Goal: Share content: Share content

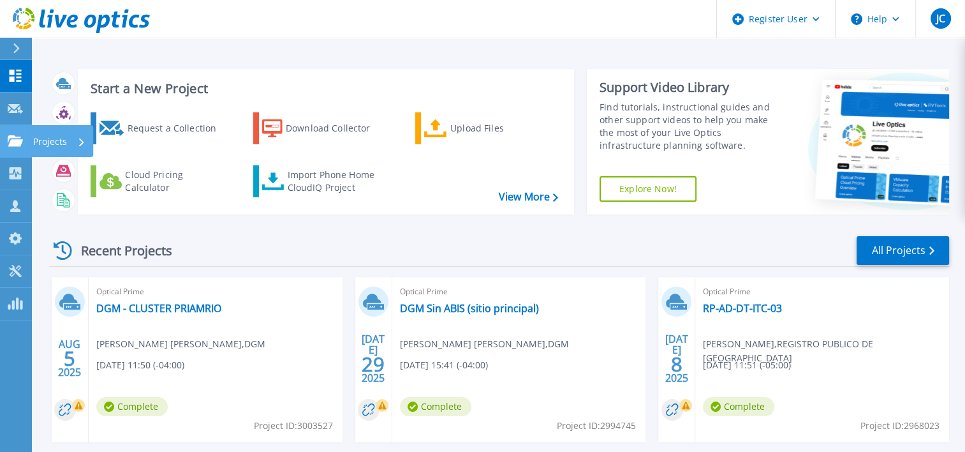
click at [20, 135] on icon at bounding box center [15, 140] width 15 height 11
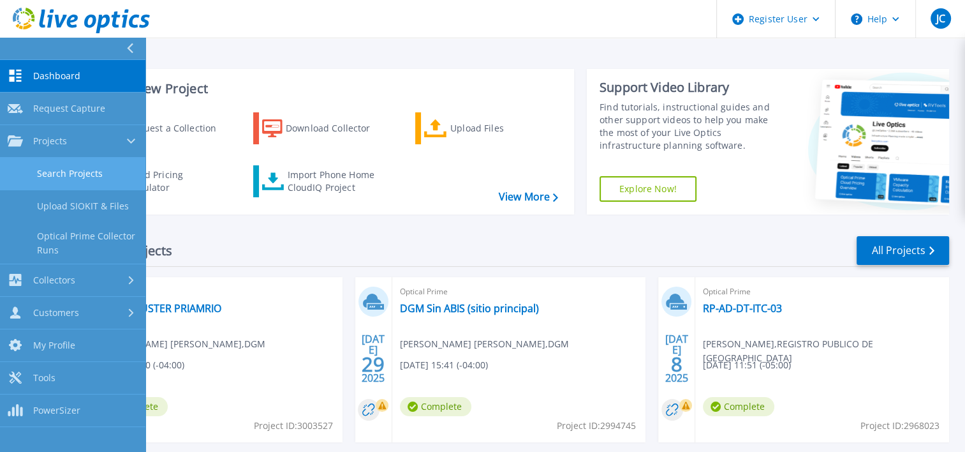
click at [79, 177] on link "Search Projects" at bounding box center [72, 174] width 145 height 33
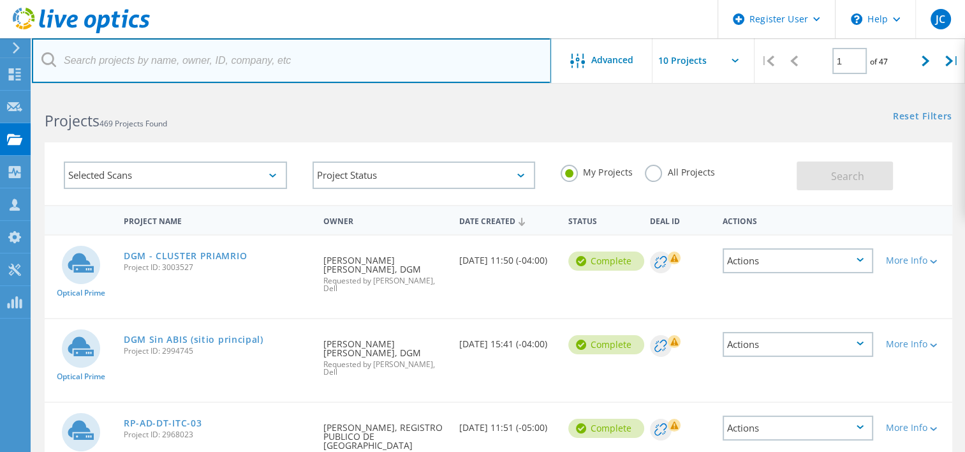
click at [135, 59] on input "text" at bounding box center [291, 60] width 519 height 45
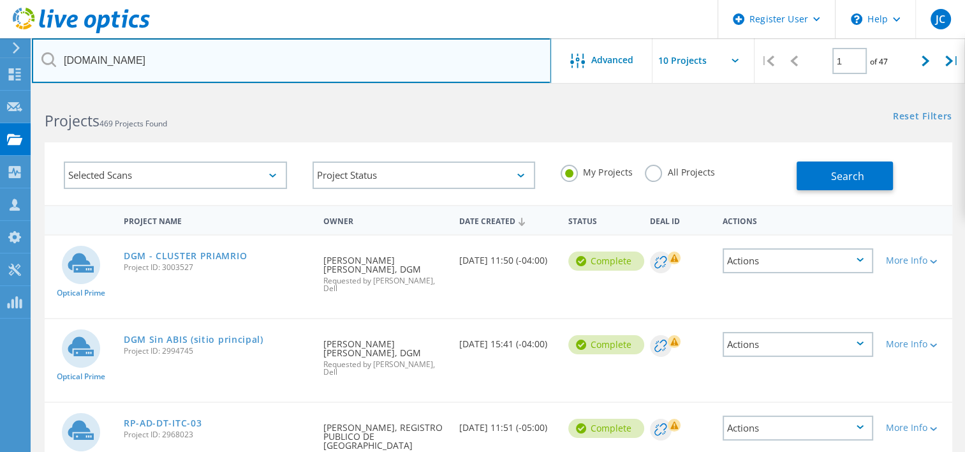
type input "[DOMAIN_NAME]"
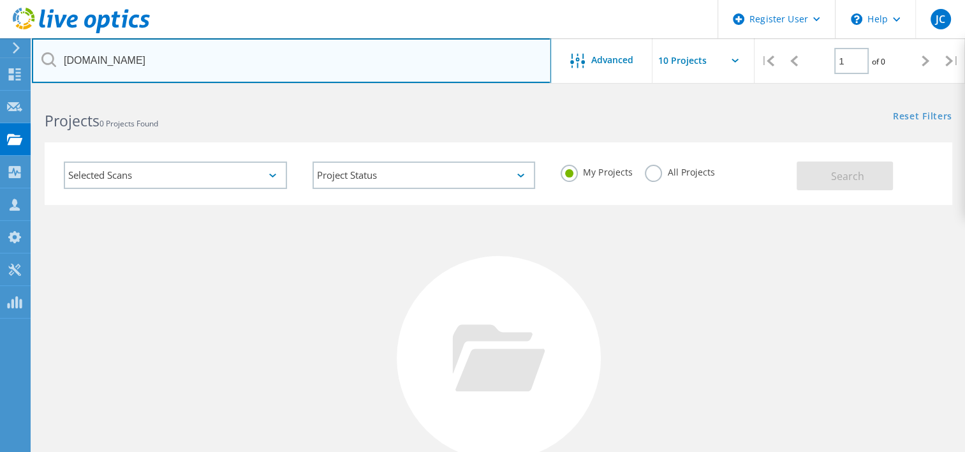
click at [135, 59] on input "[DOMAIN_NAME]" at bounding box center [291, 60] width 519 height 45
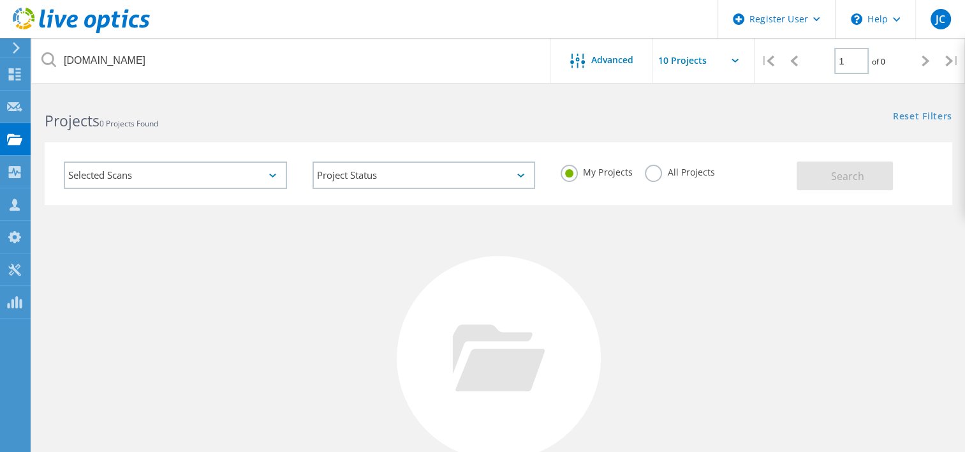
click at [653, 171] on label "All Projects" at bounding box center [680, 171] width 70 height 12
click at [0, 0] on input "All Projects" at bounding box center [0, 0] width 0 height 0
click at [826, 177] on button "Search" at bounding box center [845, 175] width 96 height 29
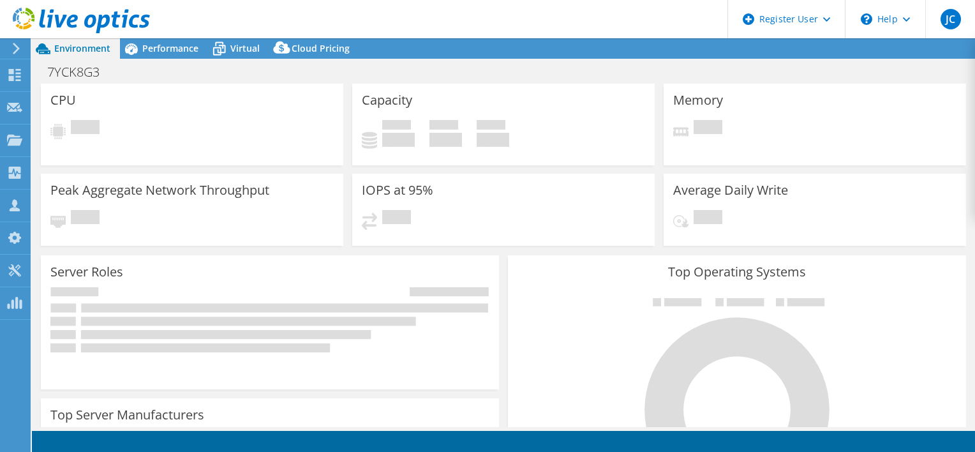
select select "USD"
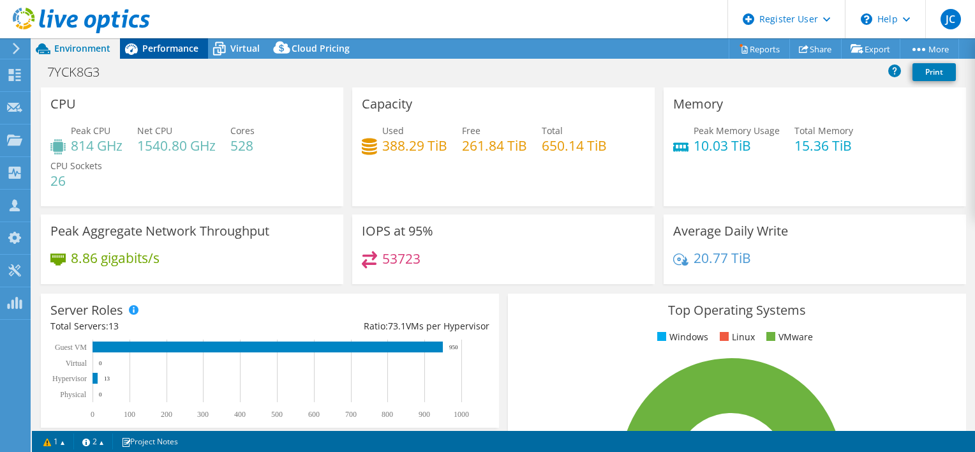
click at [185, 48] on span "Performance" at bounding box center [170, 48] width 56 height 12
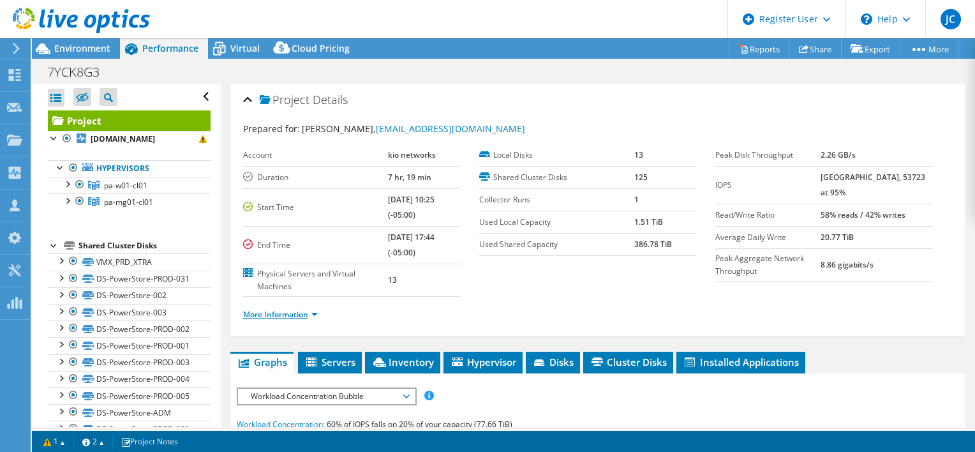
click at [313, 311] on link "More Information" at bounding box center [280, 314] width 75 height 11
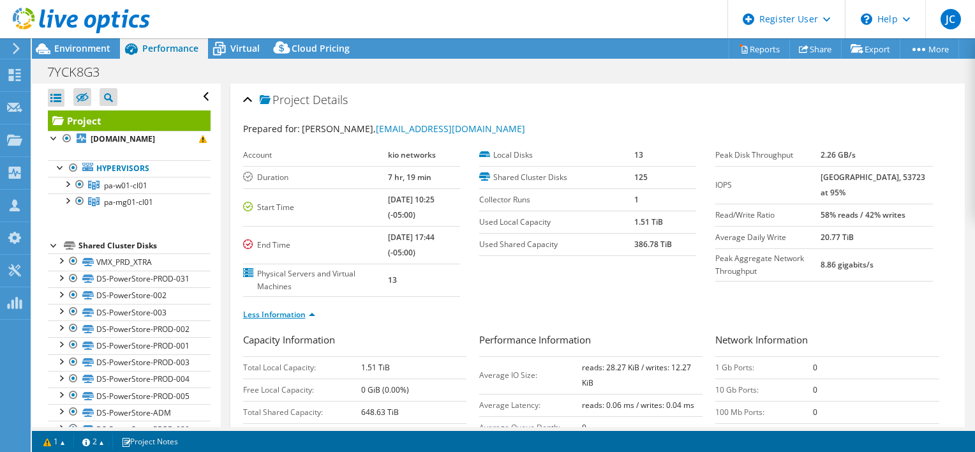
click at [307, 311] on link "Less Information" at bounding box center [279, 314] width 72 height 11
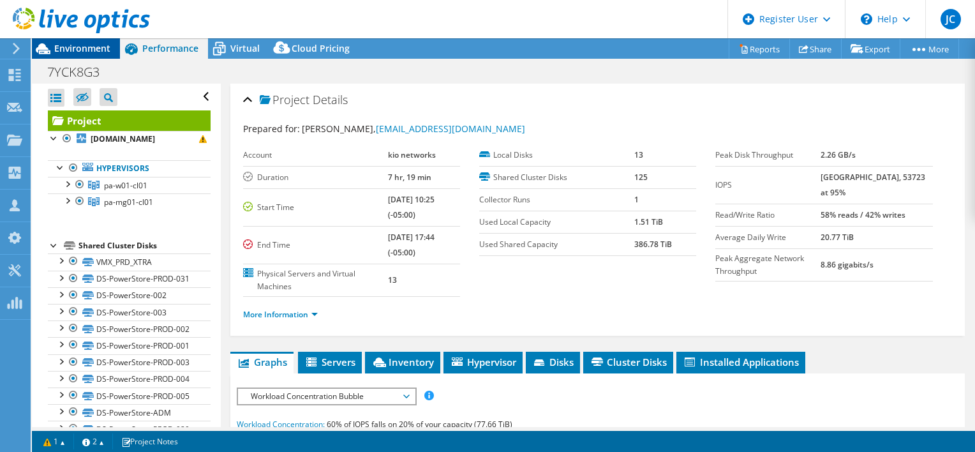
click at [86, 50] on span "Environment" at bounding box center [82, 48] width 56 height 12
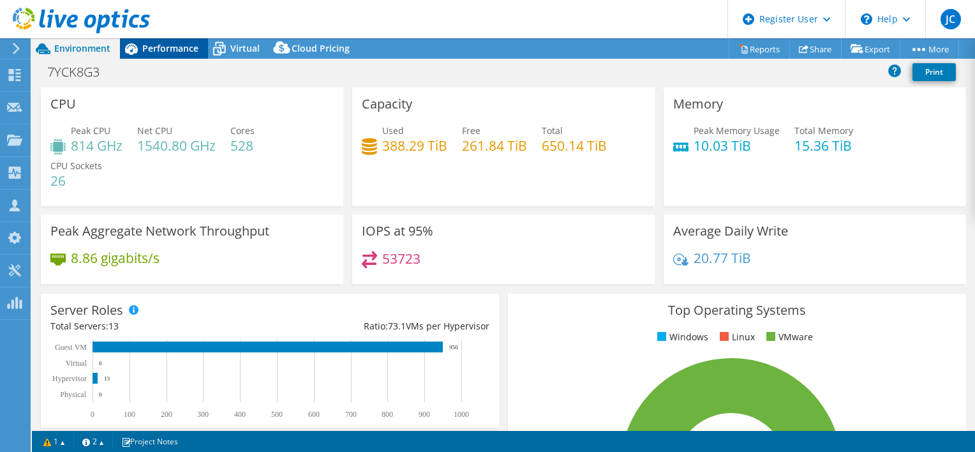
click at [184, 48] on span "Performance" at bounding box center [170, 48] width 56 height 12
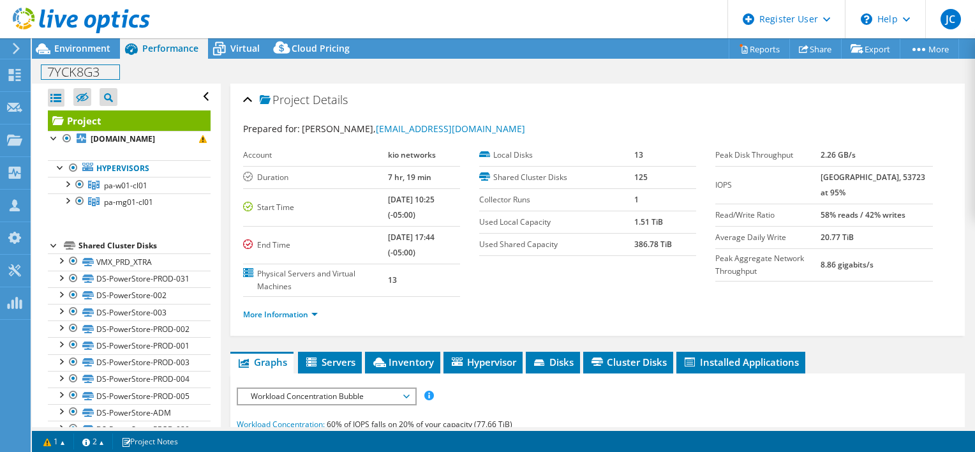
click at [79, 74] on h1 "7YCK8G3" at bounding box center [80, 72] width 78 height 14
click at [368, 18] on header "JC Dell User [PERSON_NAME] [PERSON_NAME][EMAIL_ADDRESS][PERSON_NAME][DOMAIN_NAM…" at bounding box center [487, 19] width 975 height 38
click at [96, 53] on span "Environment" at bounding box center [82, 48] width 56 height 12
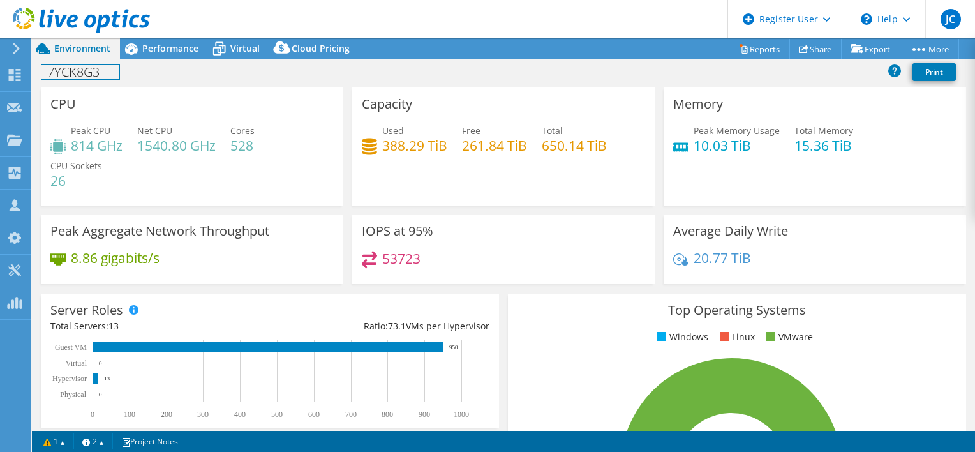
click at [78, 71] on h1 "7YCK8G3" at bounding box center [80, 72] width 78 height 14
copy h1 "7YCK8G3"
click at [955, 215] on div "Average Daily Write 20.77 TiB" at bounding box center [815, 249] width 302 height 70
click at [158, 47] on span "Performance" at bounding box center [170, 48] width 56 height 12
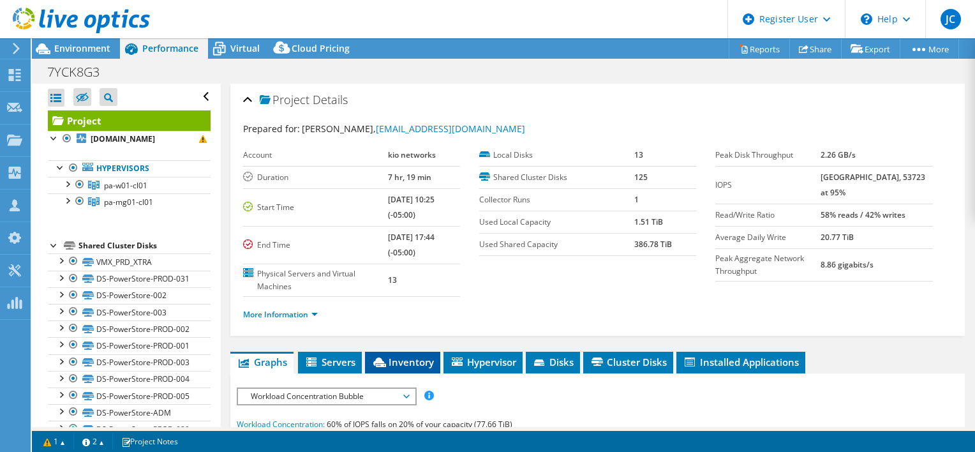
click at [413, 355] on span "Inventory" at bounding box center [402, 361] width 63 height 13
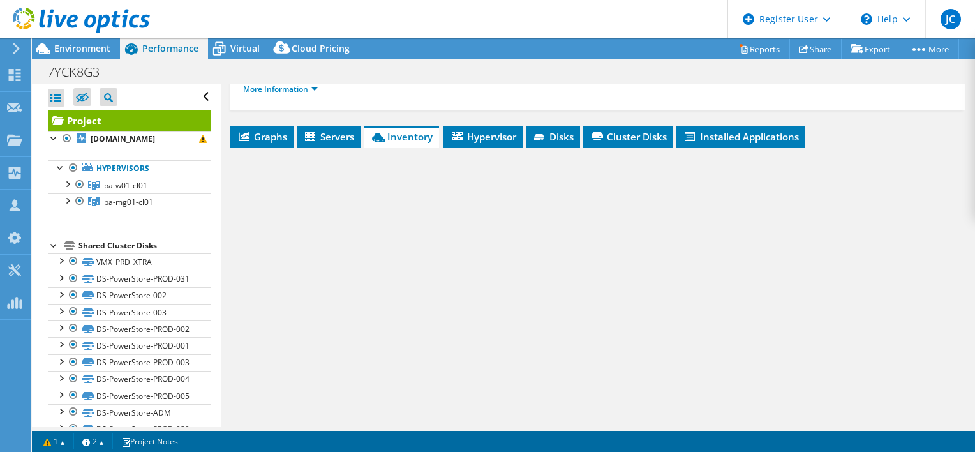
scroll to position [255, 0]
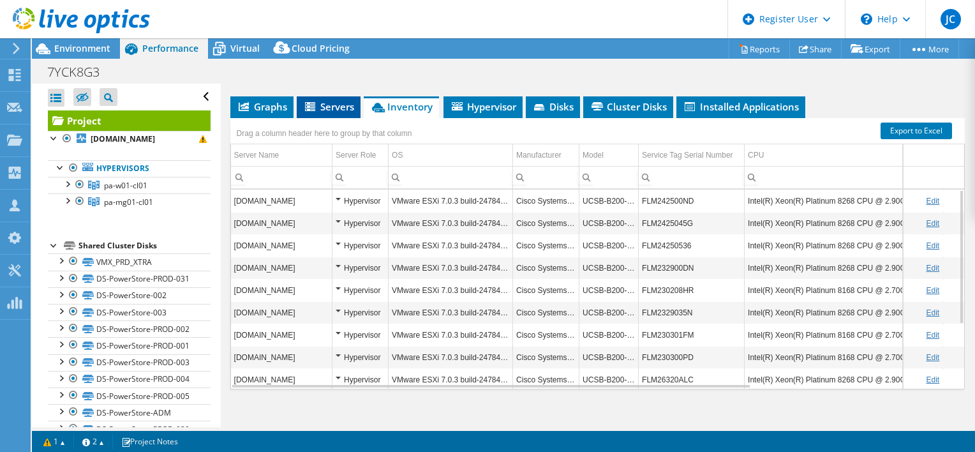
click at [334, 103] on span "Servers" at bounding box center [328, 106] width 51 height 13
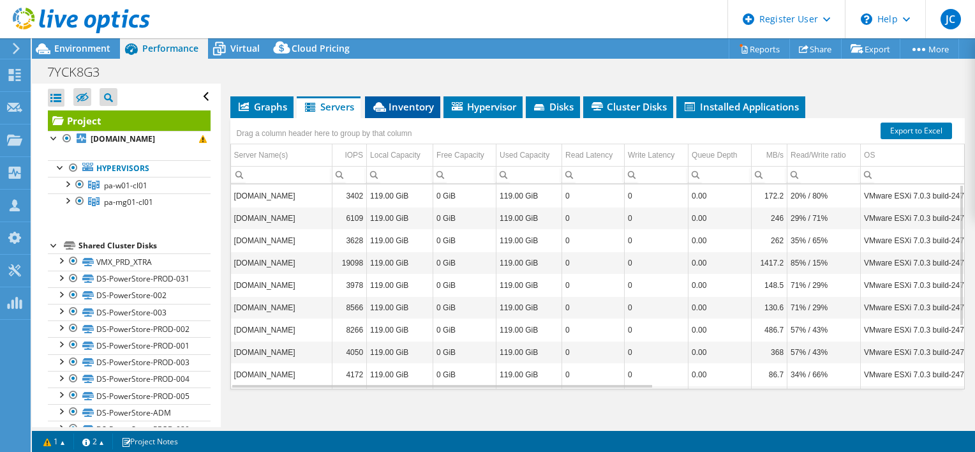
click at [419, 114] on li "Inventory" at bounding box center [402, 107] width 75 height 22
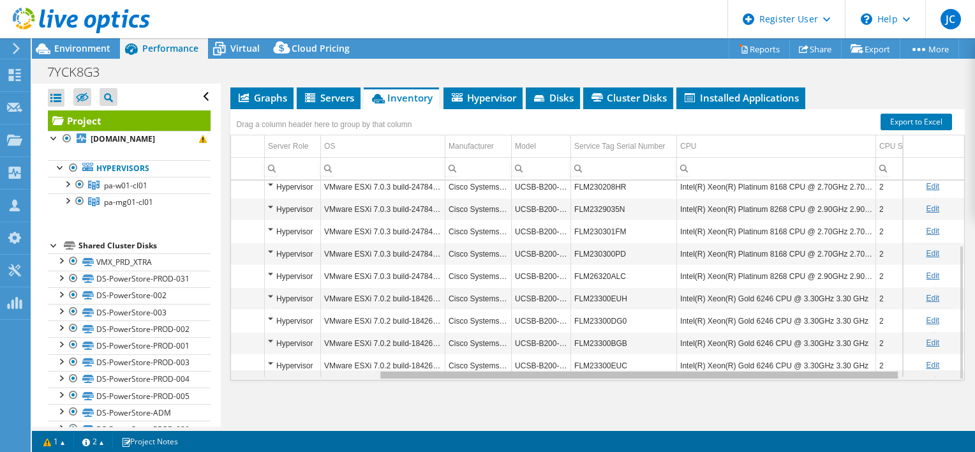
scroll to position [0, 0]
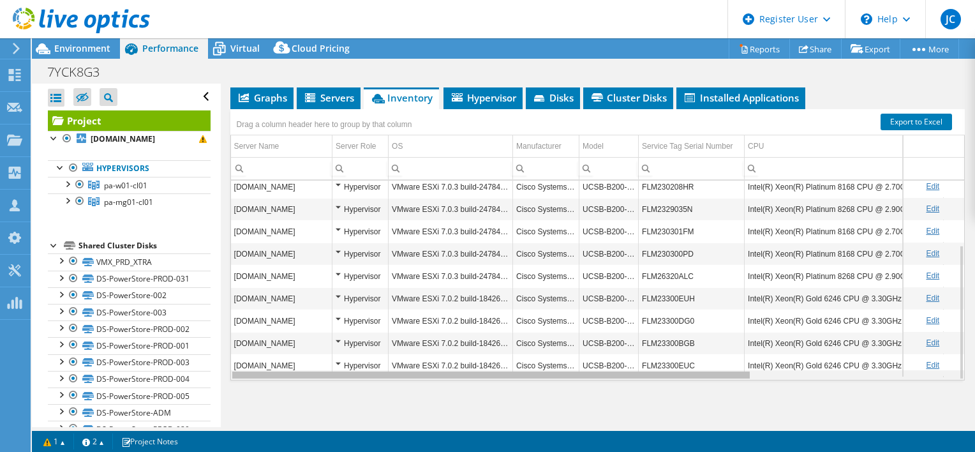
drag, startPoint x: 735, startPoint y: 373, endPoint x: 431, endPoint y: 398, distance: 304.7
click at [431, 398] on body "JC Dell User [PERSON_NAME] [PERSON_NAME][EMAIL_ADDRESS][PERSON_NAME][DOMAIN_NAM…" at bounding box center [487, 226] width 975 height 452
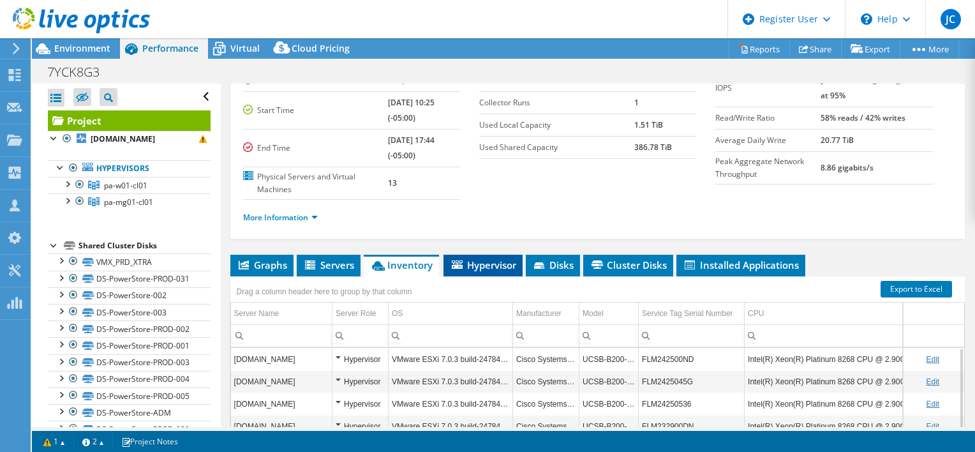
scroll to position [200, 0]
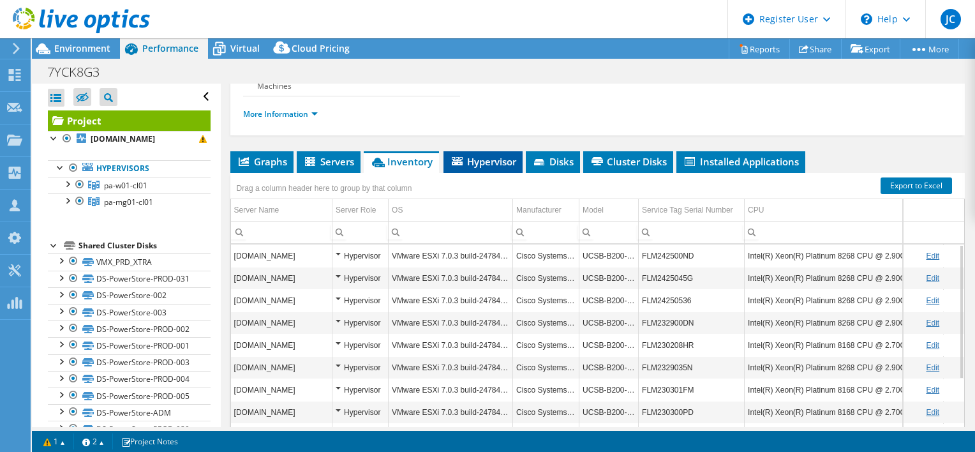
click at [485, 160] on span "Hypervisor" at bounding box center [483, 161] width 66 height 13
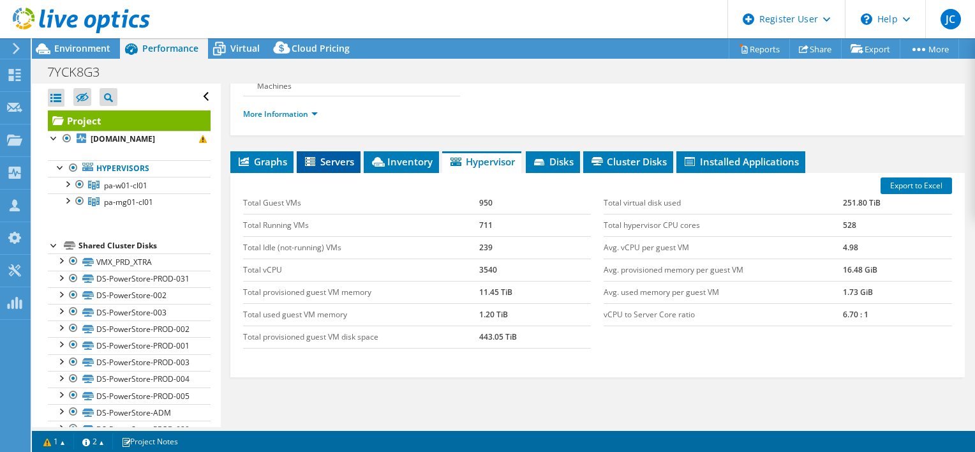
click at [363, 173] on div "Export to Excel Total Guest VMs 950 Total Running VMs 711 Total Idle (not-runni…" at bounding box center [597, 275] width 734 height 204
click at [346, 165] on span "Servers" at bounding box center [328, 161] width 51 height 13
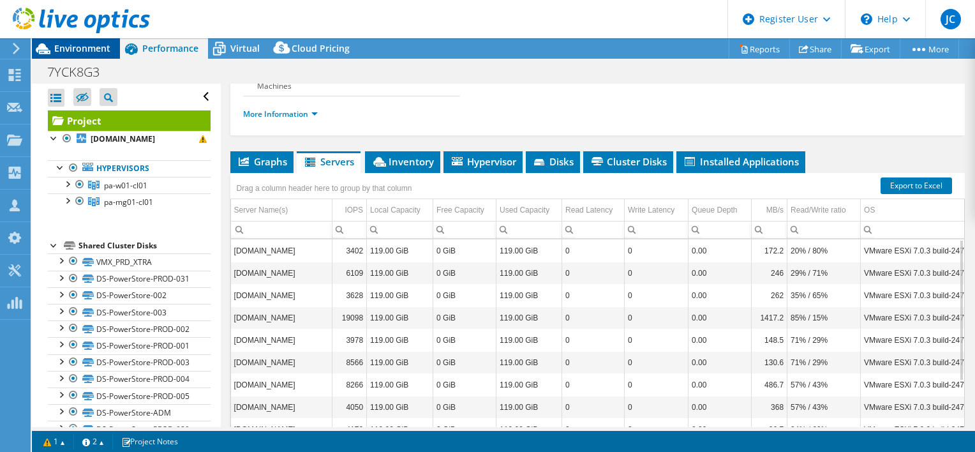
click at [90, 48] on span "Environment" at bounding box center [82, 48] width 56 height 12
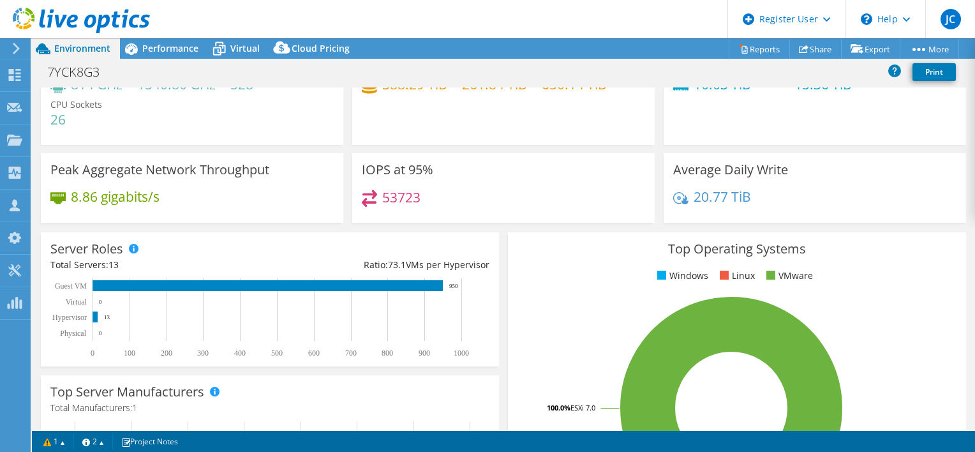
scroll to position [0, 0]
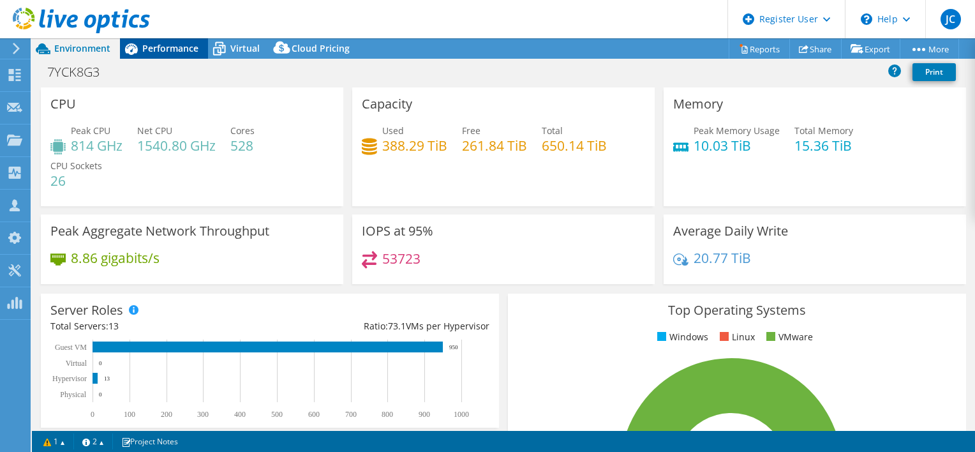
click at [188, 50] on span "Performance" at bounding box center [170, 48] width 56 height 12
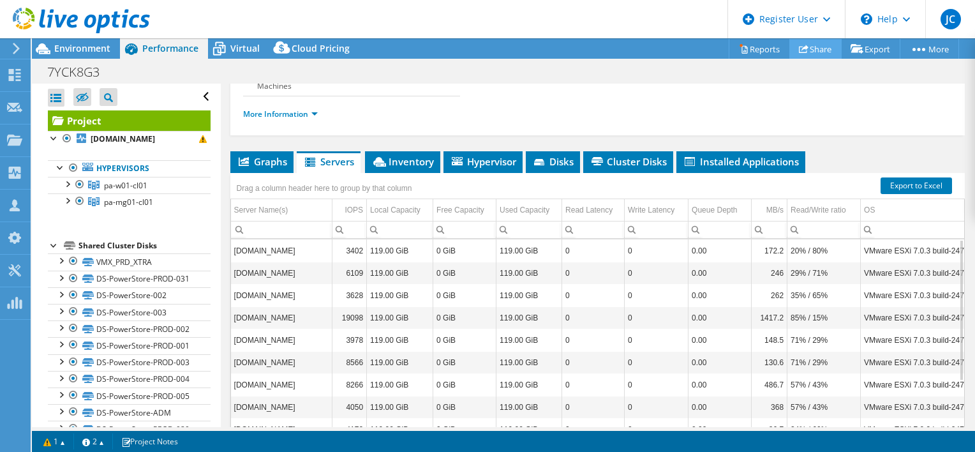
click at [811, 46] on link "Share" at bounding box center [815, 49] width 52 height 20
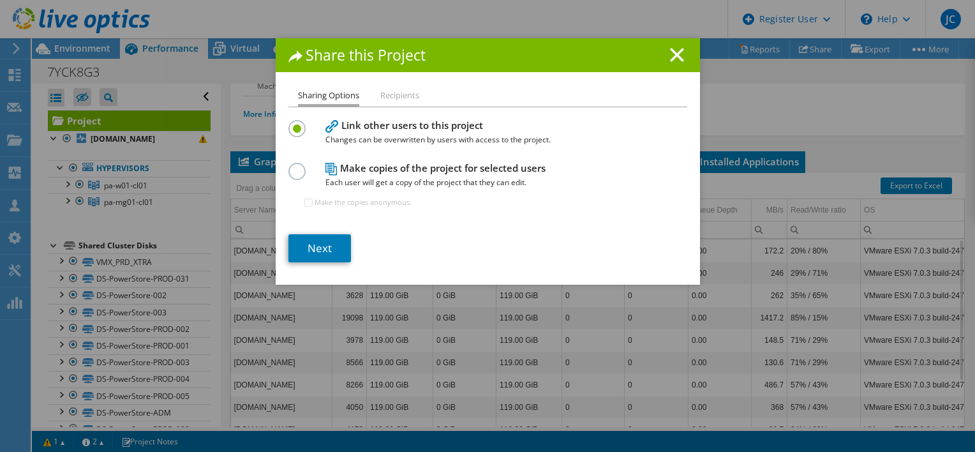
click at [292, 166] on label at bounding box center [299, 164] width 22 height 3
click at [0, 0] on input "radio" at bounding box center [0, 0] width 0 height 0
click at [316, 242] on link "Next" at bounding box center [319, 248] width 63 height 28
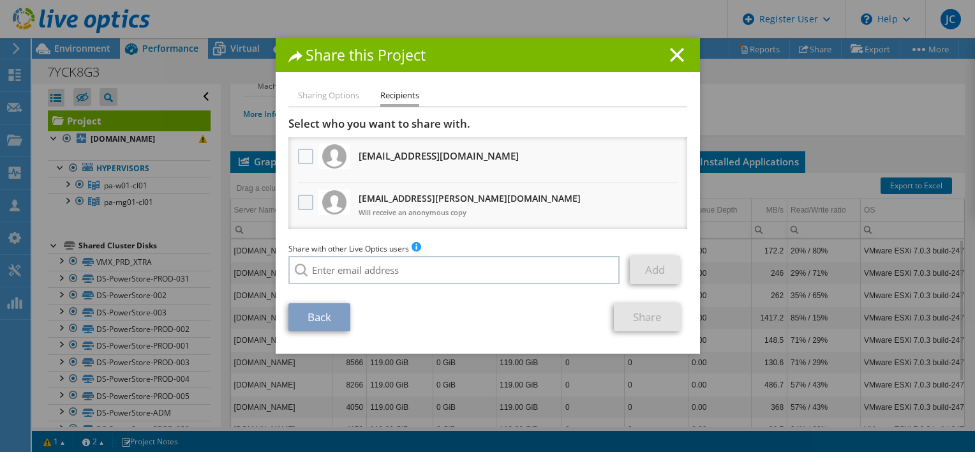
click at [298, 205] on label at bounding box center [307, 202] width 19 height 15
click at [0, 0] on input "checkbox" at bounding box center [0, 0] width 0 height 0
click at [660, 313] on link "Share" at bounding box center [647, 317] width 67 height 28
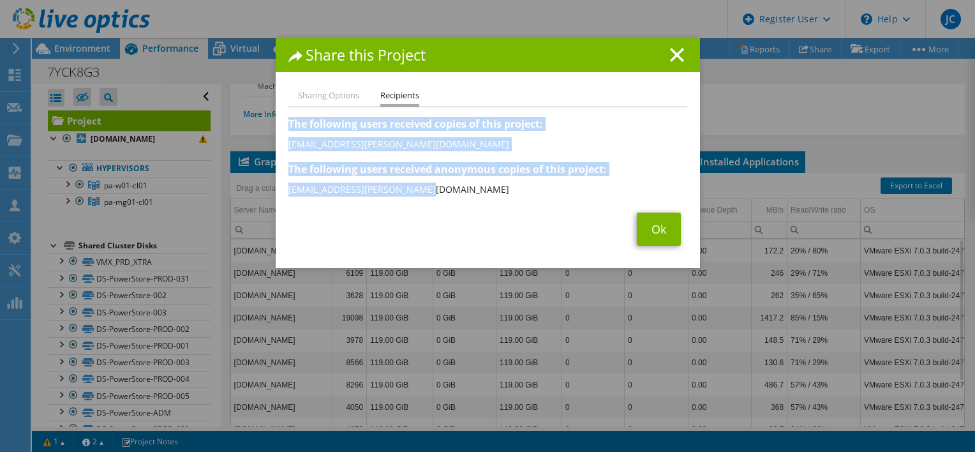
drag, startPoint x: 283, startPoint y: 123, endPoint x: 472, endPoint y: 192, distance: 201.3
click at [472, 192] on div "This project was shared with the following users: The following users received …" at bounding box center [487, 158] width 399 height 83
drag, startPoint x: 472, startPoint y: 192, endPoint x: 378, endPoint y: 175, distance: 96.0
copy div "The following users received copies of this project: [EMAIL_ADDRESS][PERSON_NAM…"
click at [669, 230] on link "Ok" at bounding box center [659, 228] width 44 height 33
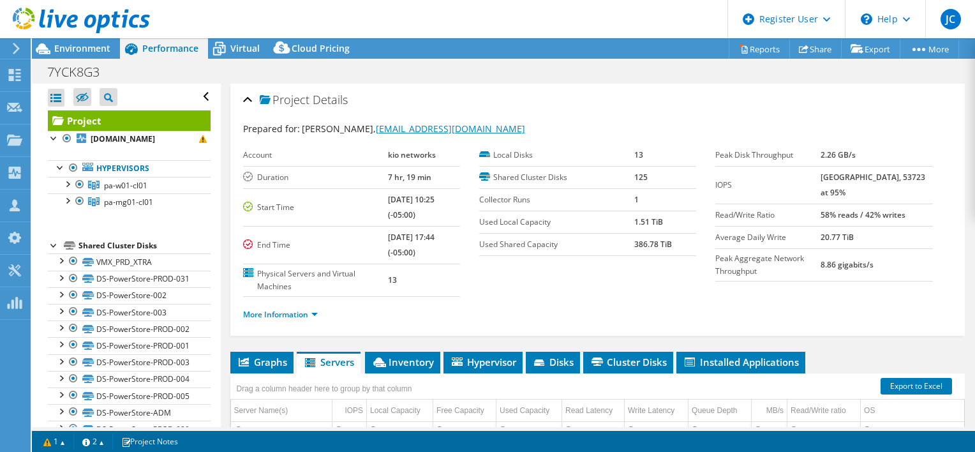
click at [410, 123] on link "[EMAIL_ADDRESS][DOMAIN_NAME]" at bounding box center [450, 129] width 149 height 12
click at [398, 125] on link "[EMAIL_ADDRESS][DOMAIN_NAME]" at bounding box center [450, 129] width 149 height 12
click at [752, 51] on link "Reports" at bounding box center [759, 49] width 61 height 20
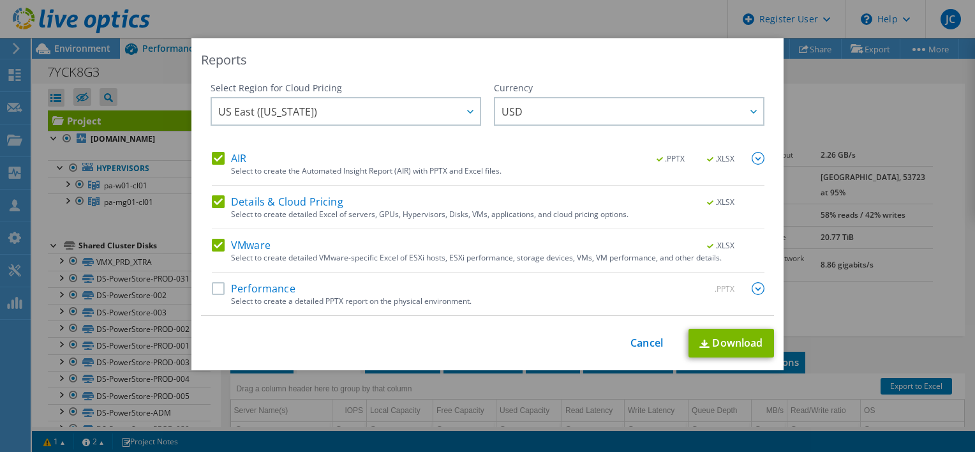
drag, startPoint x: 876, startPoint y: 216, endPoint x: 869, endPoint y: 217, distance: 7.0
click at [875, 216] on div "Reports Select Region for Cloud Pricing Asia Pacific ([GEOGRAPHIC_DATA]) [GEOGR…" at bounding box center [487, 225] width 975 height 375
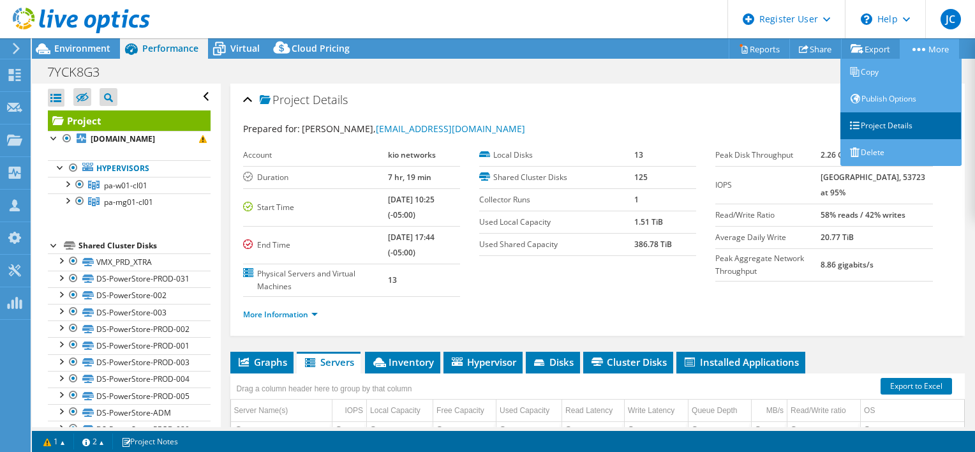
click at [901, 121] on link "Project Details" at bounding box center [900, 125] width 121 height 27
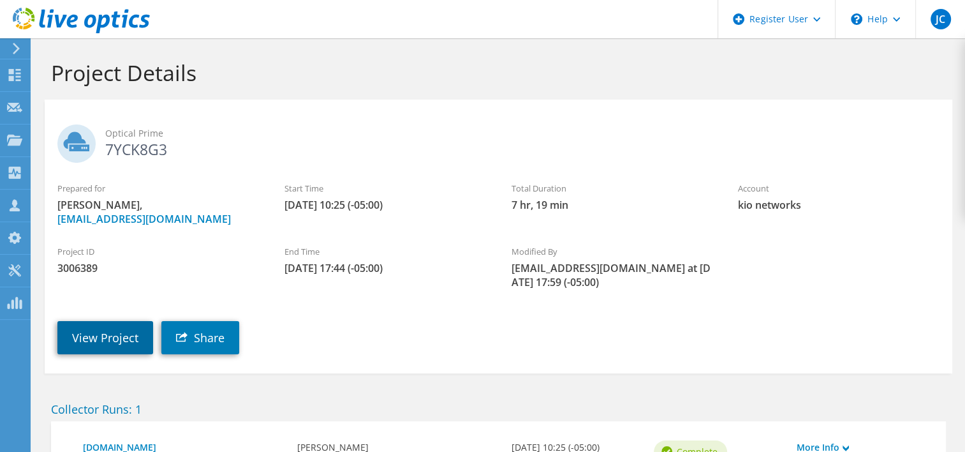
click at [100, 332] on link "View Project" at bounding box center [105, 337] width 96 height 33
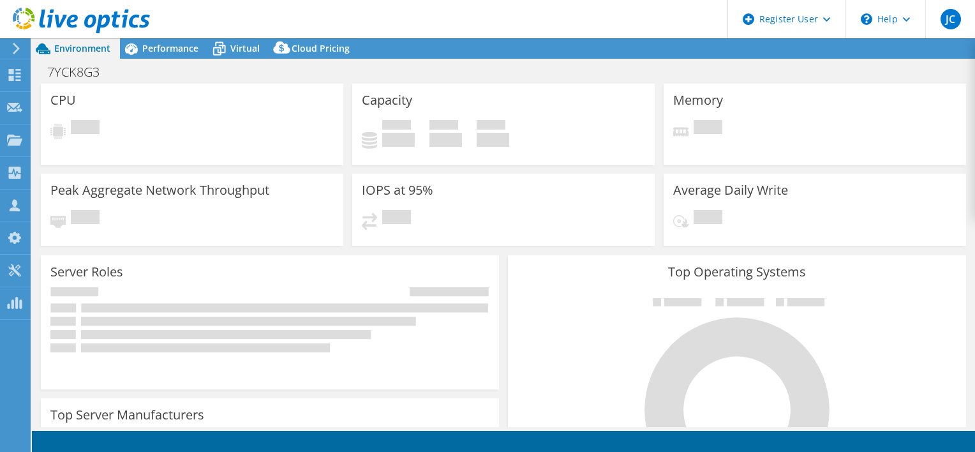
select select "USD"
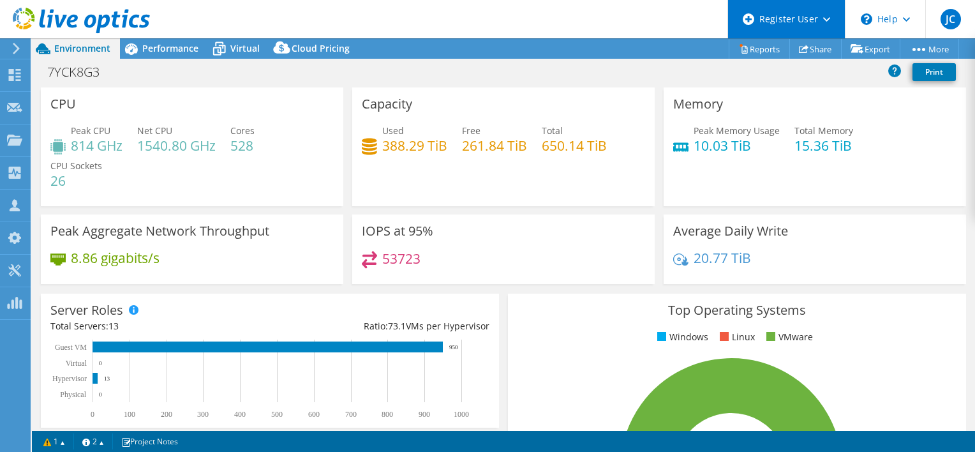
click at [824, 17] on icon at bounding box center [826, 19] width 7 height 4
